Goal: Information Seeking & Learning: Learn about a topic

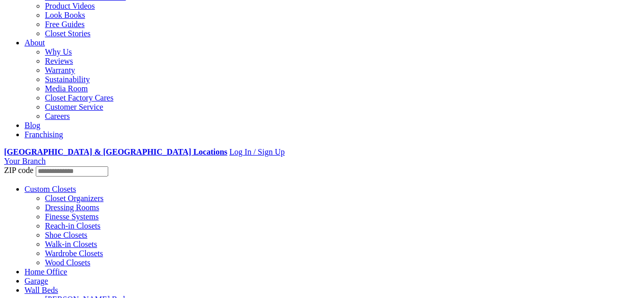
scroll to position [255, 0]
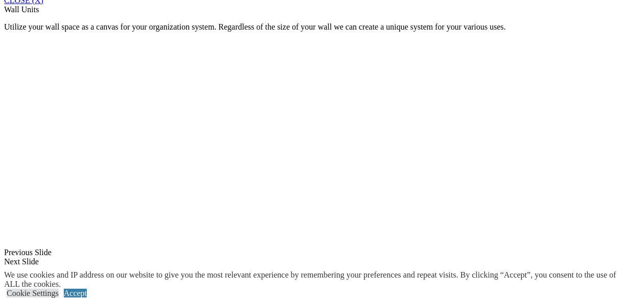
scroll to position [946, 0]
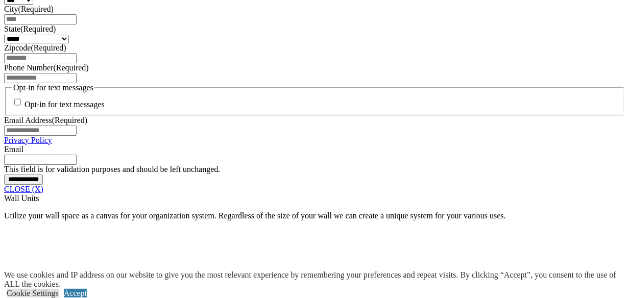
scroll to position [742, 0]
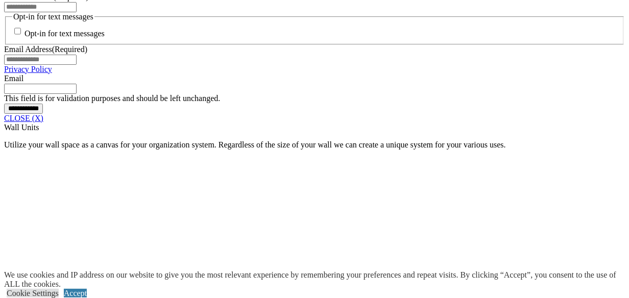
scroll to position [844, 0]
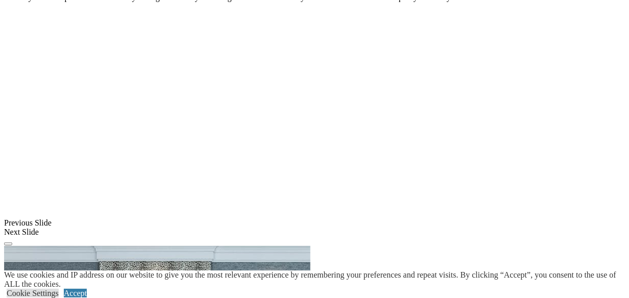
scroll to position [997, 0]
